Goal: Book appointment/travel/reservation

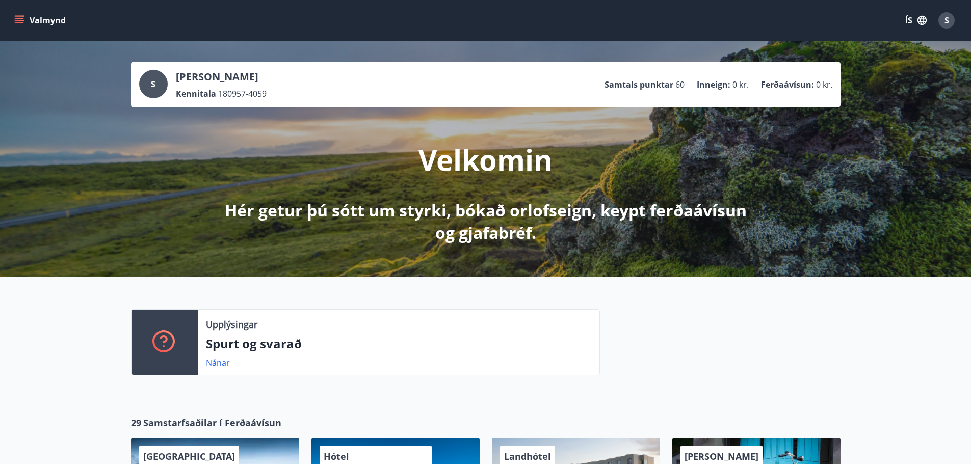
click at [24, 20] on icon "menu" at bounding box center [19, 20] width 10 height 10
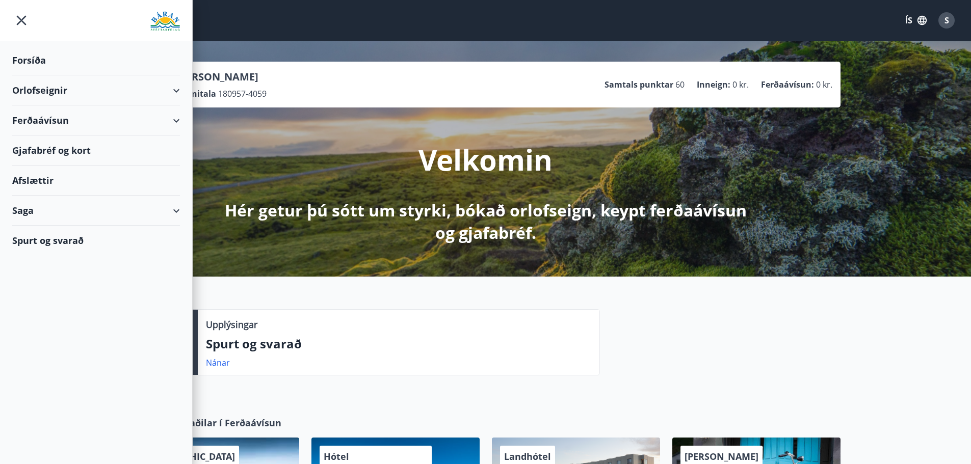
click at [179, 90] on div "Orlofseignir" at bounding box center [96, 90] width 168 height 30
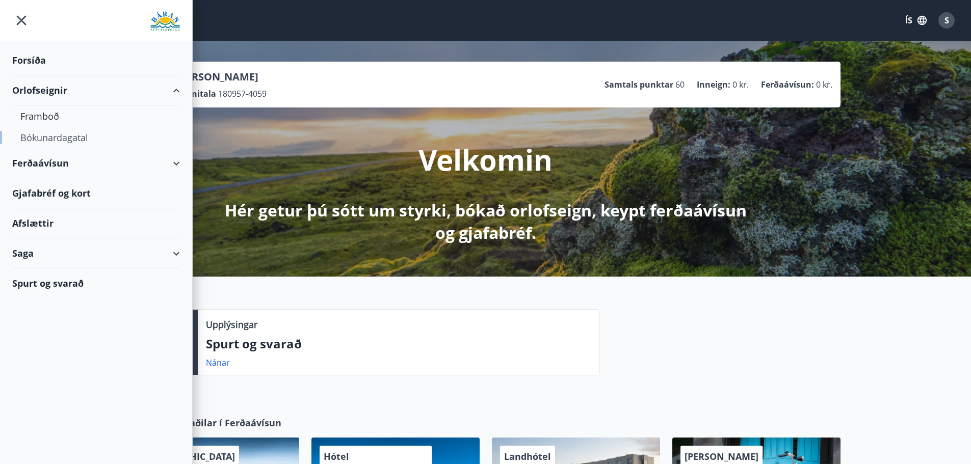
click at [57, 137] on div "Bókunardagatal" at bounding box center [95, 137] width 151 height 21
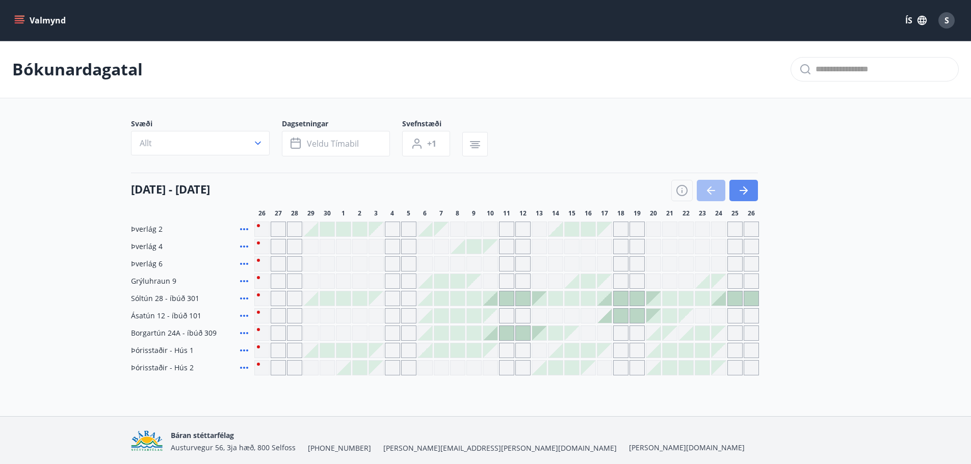
click at [744, 192] on icon "button" at bounding box center [743, 191] width 12 height 12
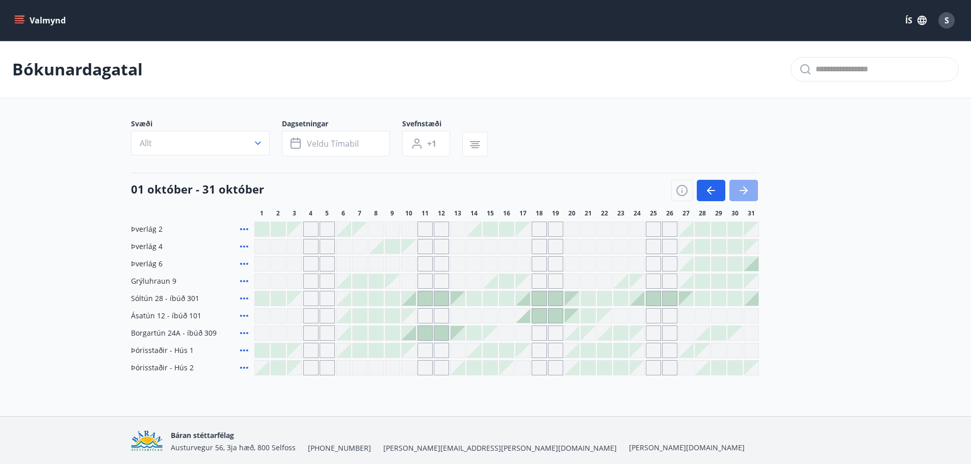
click at [744, 192] on icon "button" at bounding box center [743, 191] width 12 height 12
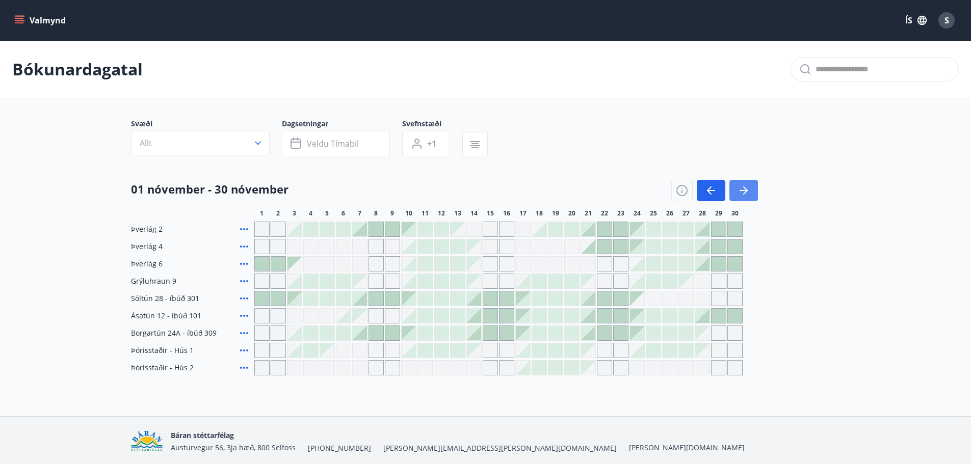
click at [744, 192] on icon "button" at bounding box center [743, 191] width 12 height 12
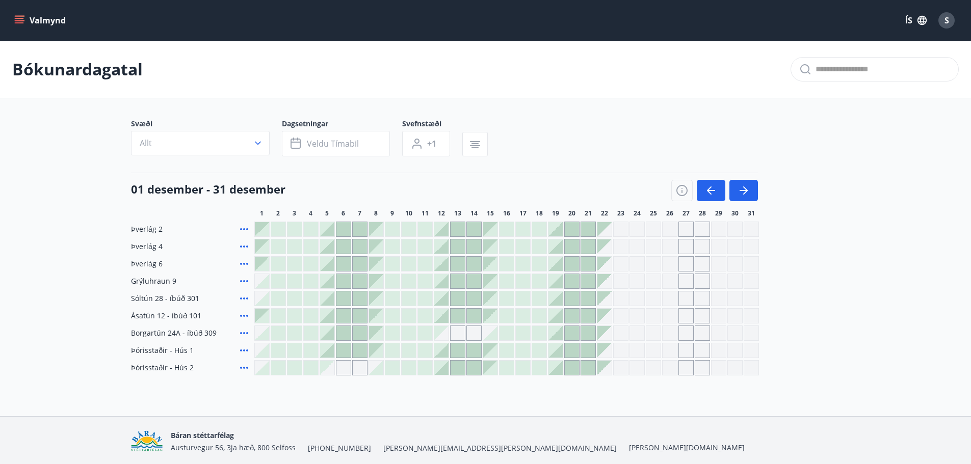
click at [264, 281] on div at bounding box center [262, 281] width 14 height 14
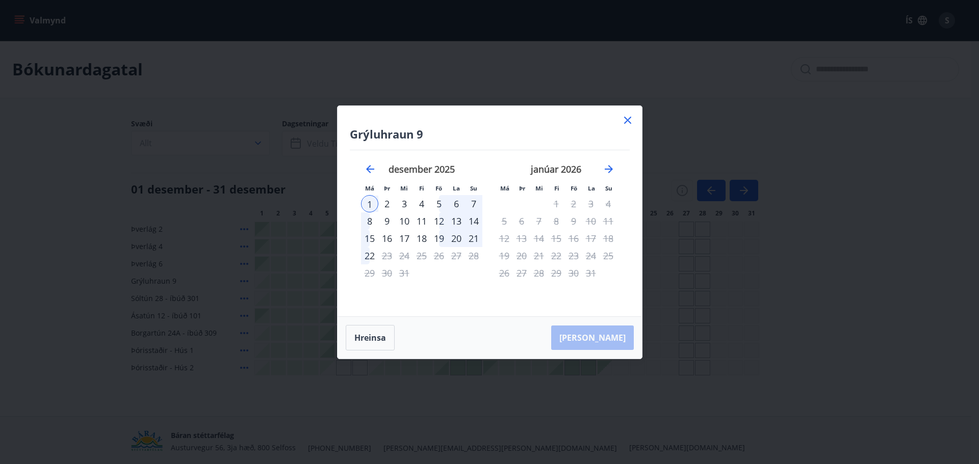
click at [370, 222] on div "8" at bounding box center [369, 221] width 17 height 17
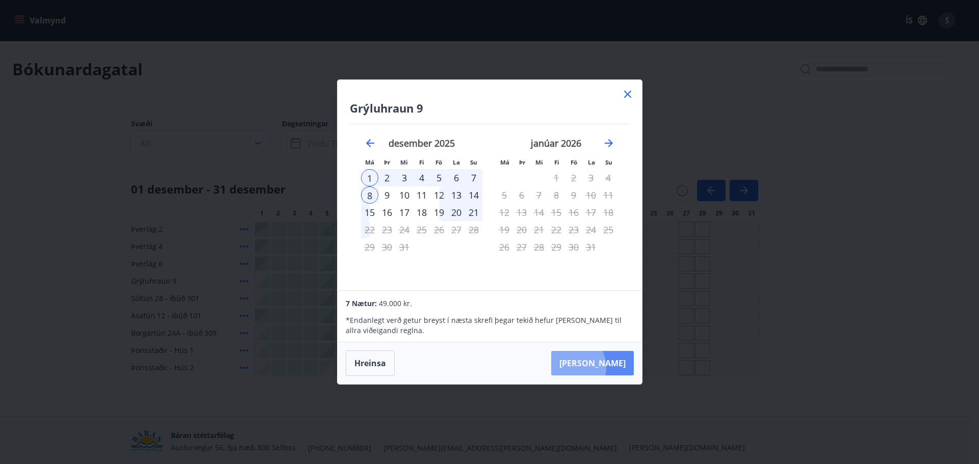
click at [601, 367] on button "[PERSON_NAME]" at bounding box center [592, 363] width 83 height 24
click at [378, 367] on button "Hreinsa" at bounding box center [370, 363] width 49 height 25
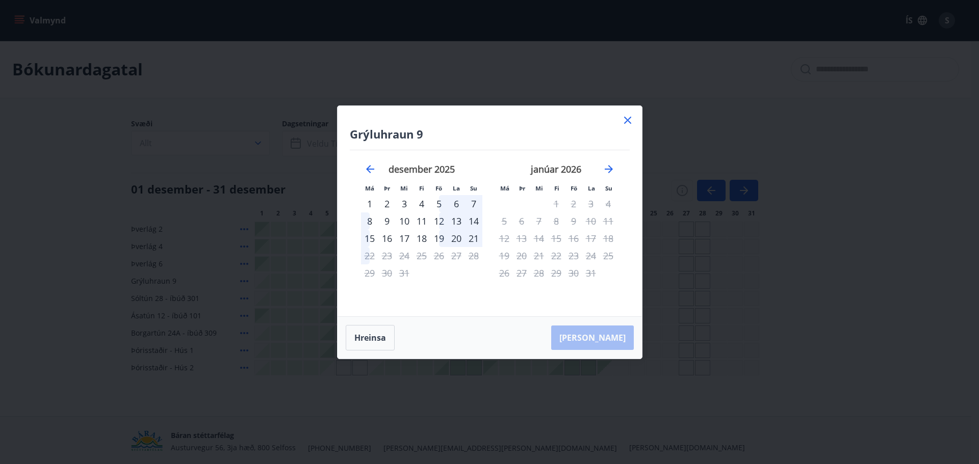
click at [626, 118] on icon at bounding box center [627, 120] width 12 height 12
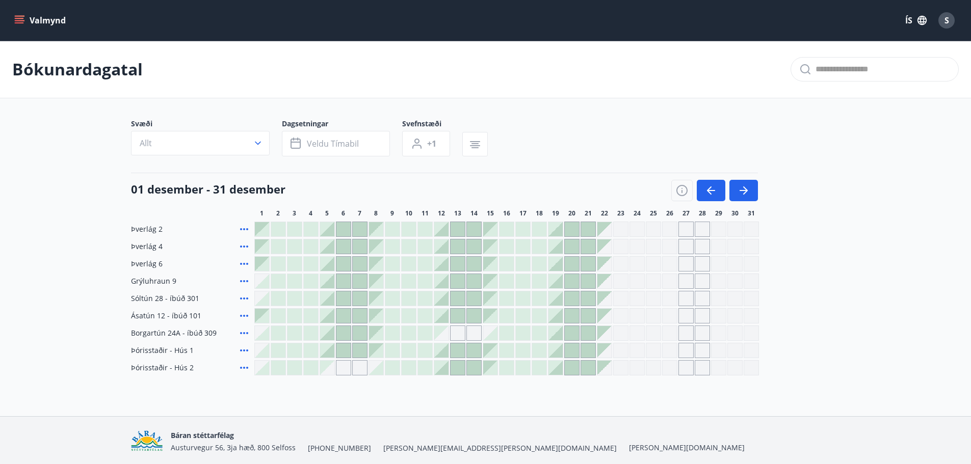
click at [951, 23] on div "S" at bounding box center [946, 20] width 16 height 16
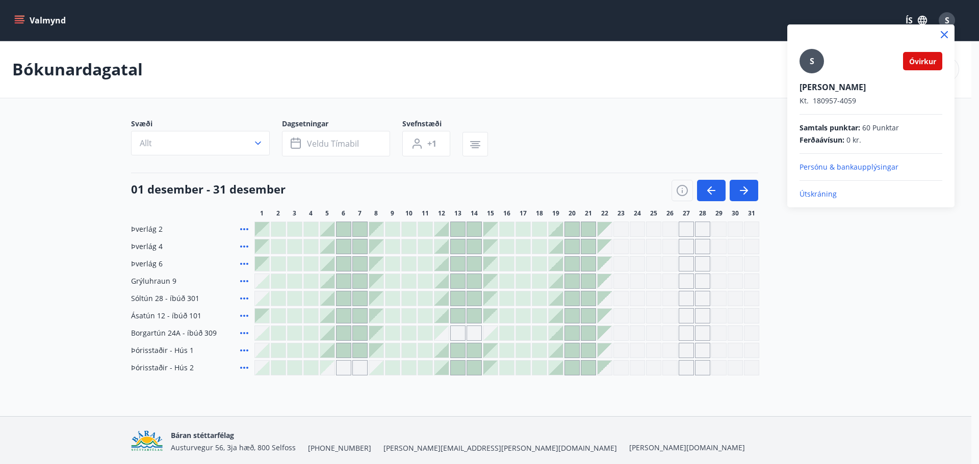
click at [827, 192] on p "Útskráning" at bounding box center [870, 194] width 143 height 10
